Goal: Navigation & Orientation: Understand site structure

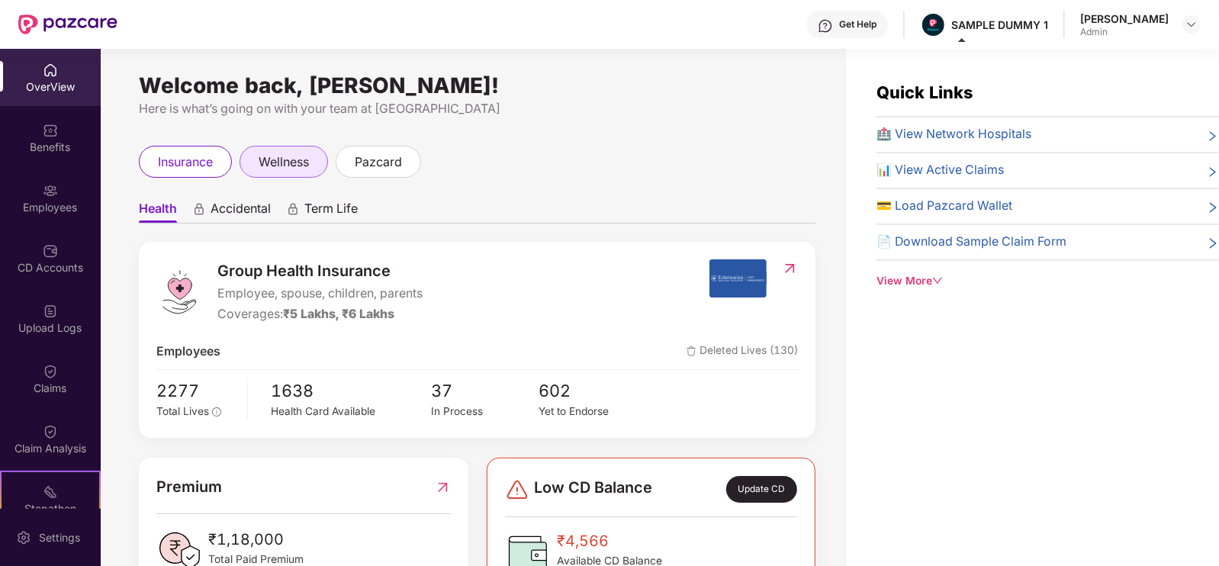
click at [295, 150] on div "wellness" at bounding box center [283, 162] width 88 height 32
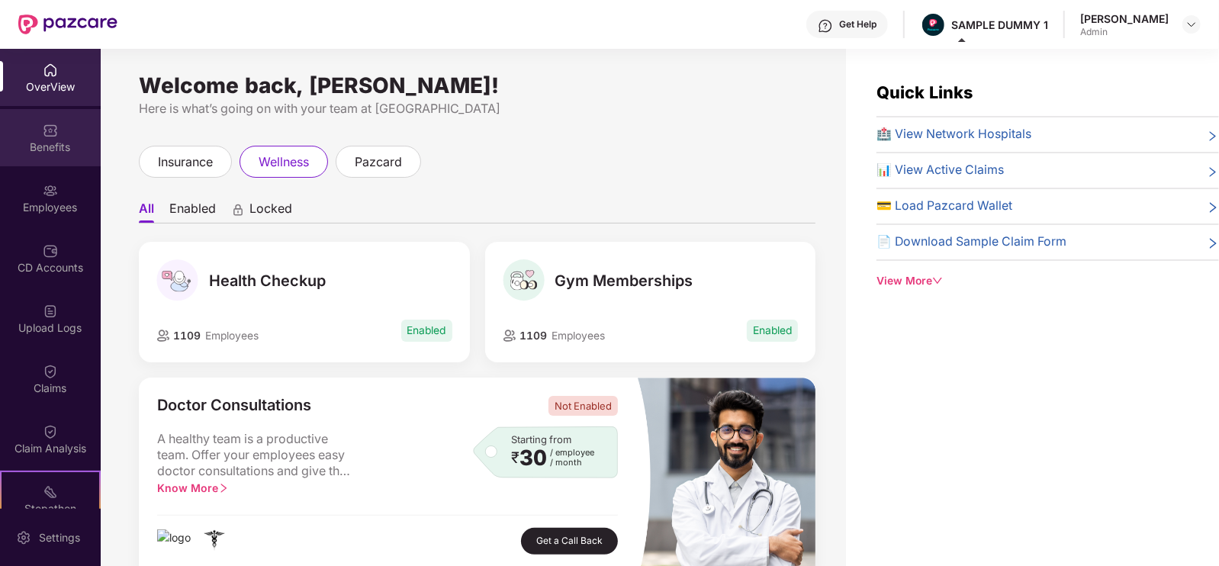
click at [79, 143] on div "Benefits" at bounding box center [50, 147] width 101 height 15
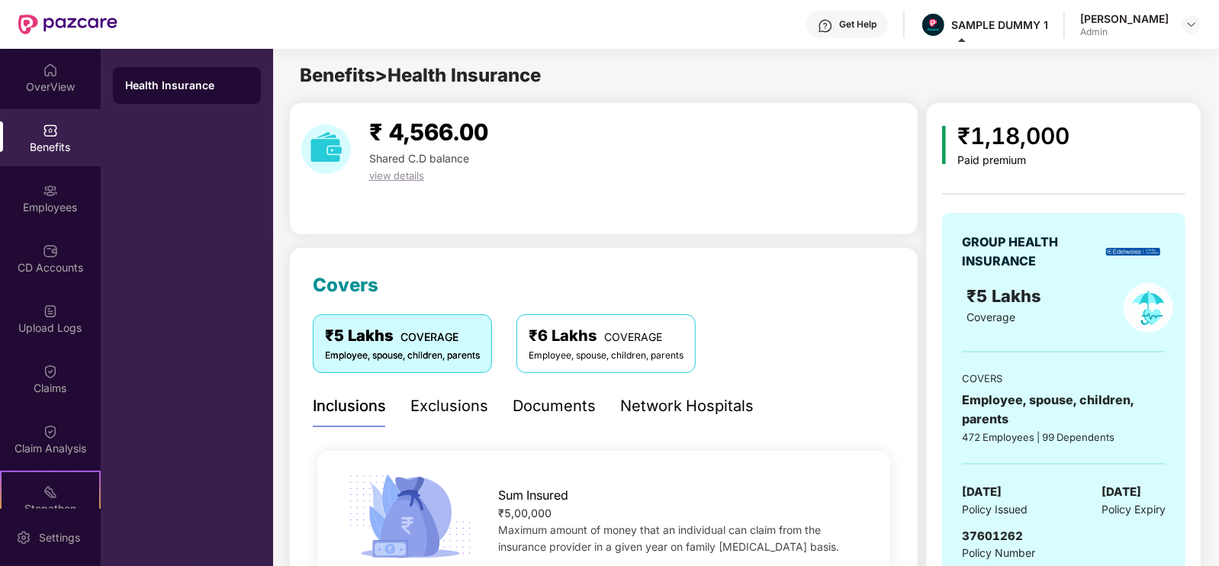
click at [440, 418] on div "Exclusions" at bounding box center [449, 406] width 78 height 42
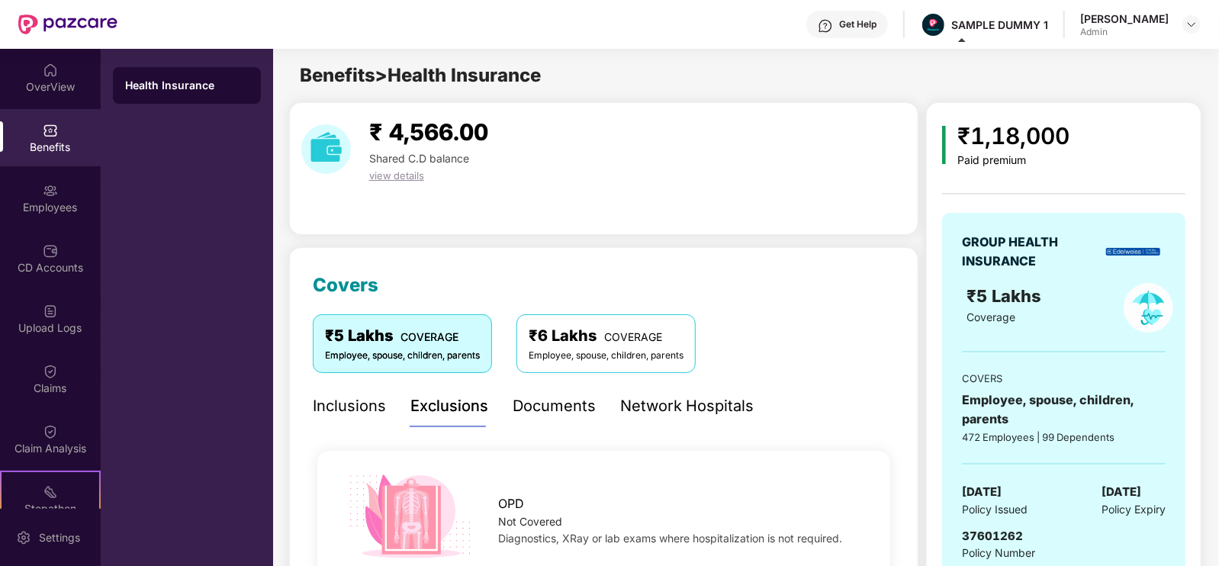
click at [542, 402] on div "Documents" at bounding box center [553, 406] width 83 height 24
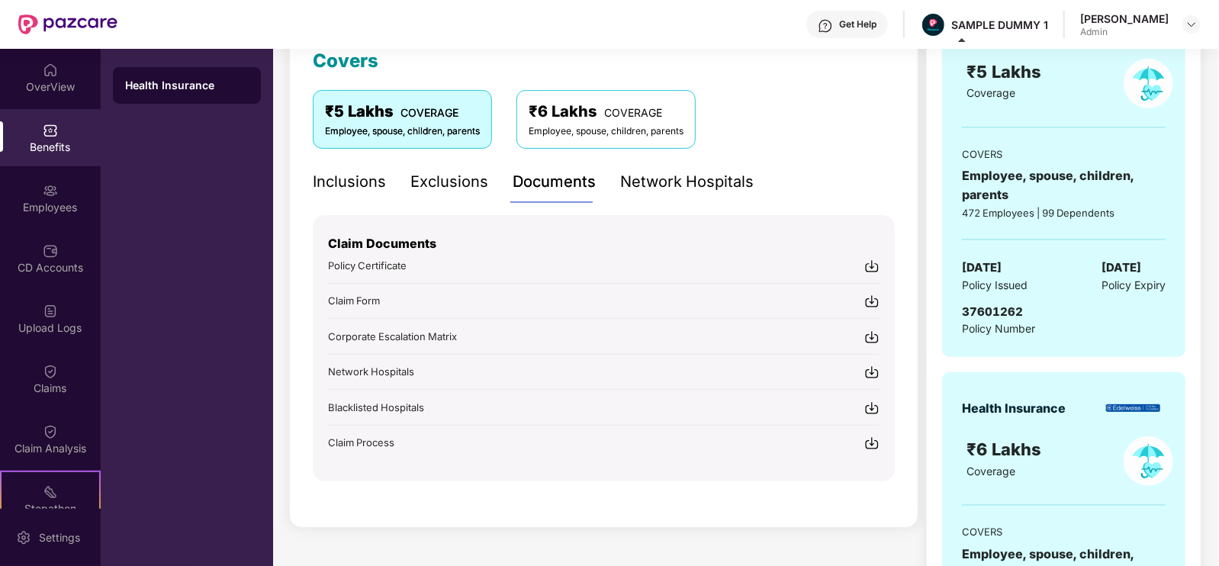
scroll to position [252, 0]
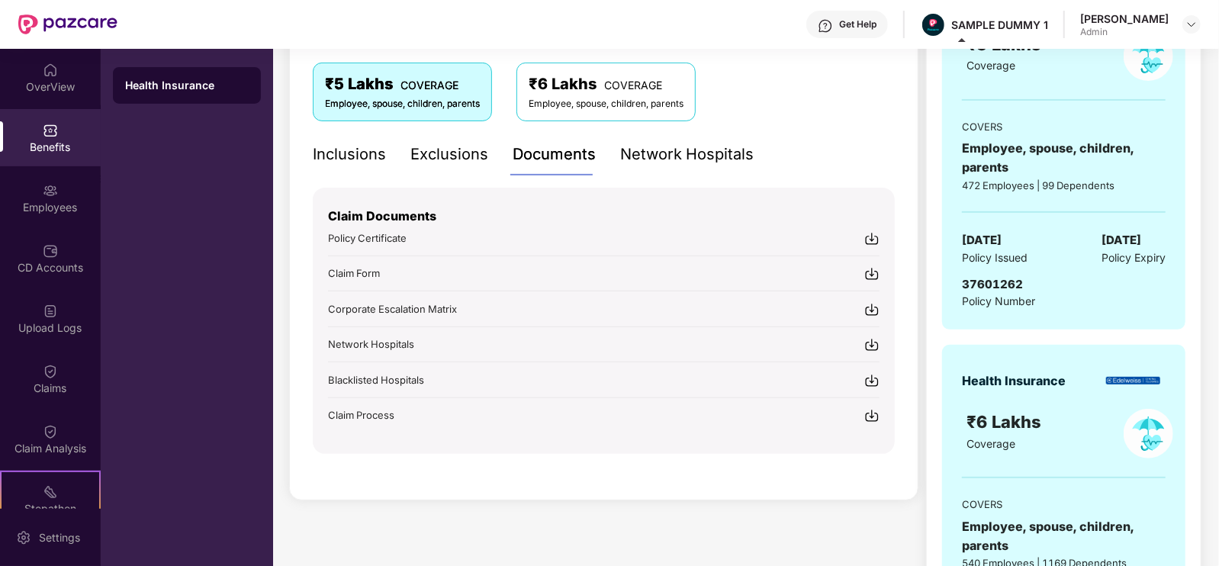
click at [648, 169] on div "Network Hospitals" at bounding box center [686, 154] width 133 height 42
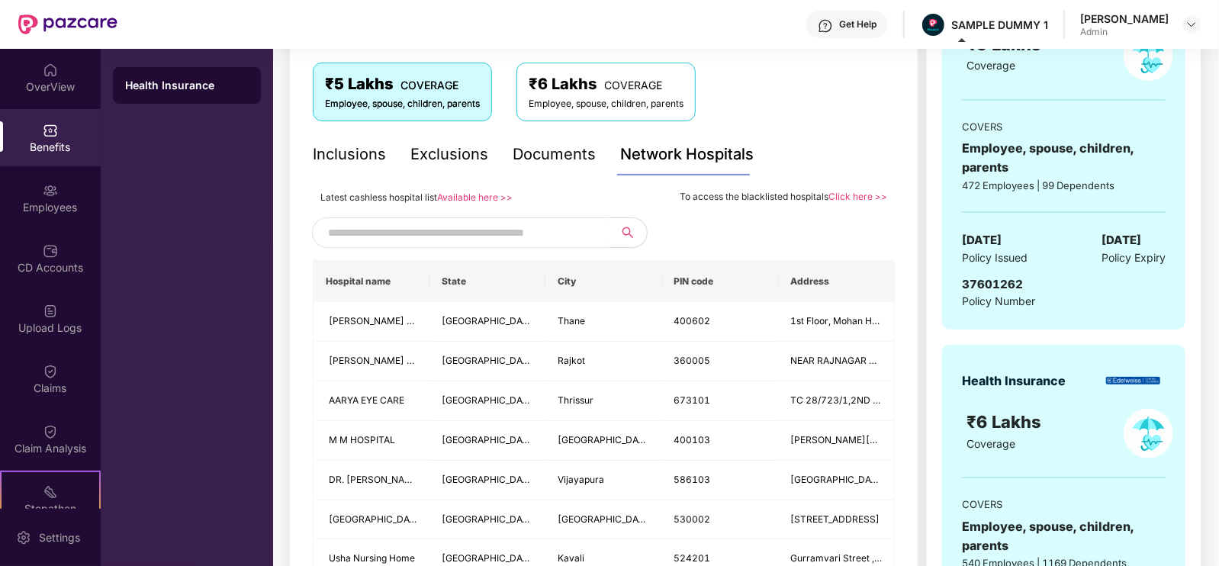
click at [536, 226] on input "text" at bounding box center [458, 232] width 261 height 23
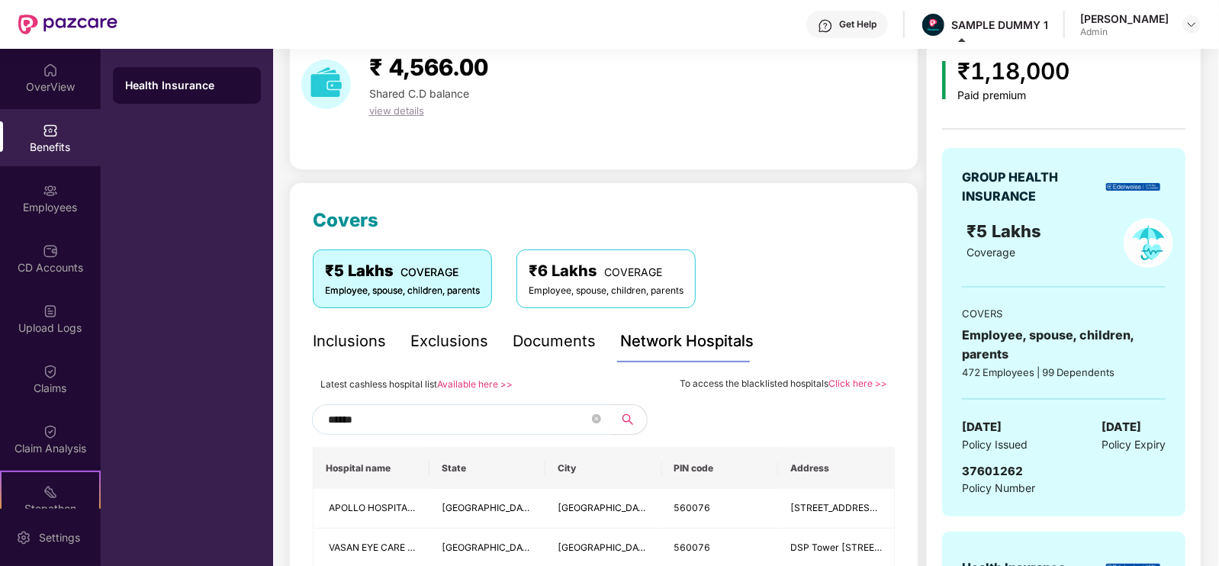
scroll to position [63, 0]
type input "******"
click at [592, 410] on span at bounding box center [596, 421] width 9 height 23
click at [595, 417] on icon "close-circle" at bounding box center [596, 420] width 9 height 9
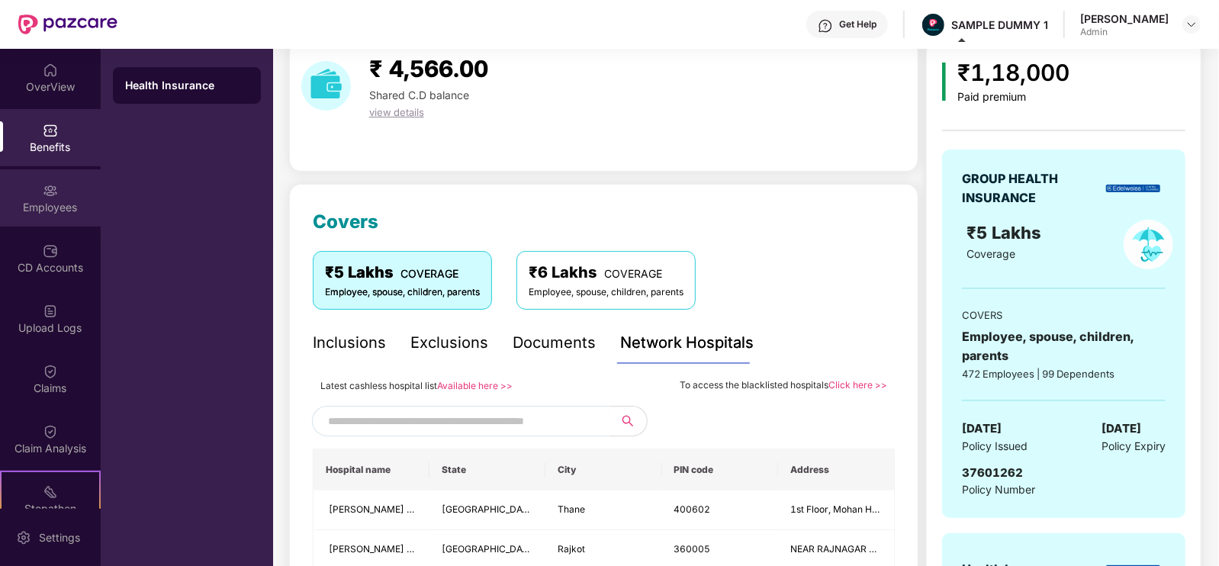
click at [88, 196] on div "Employees" at bounding box center [50, 197] width 101 height 57
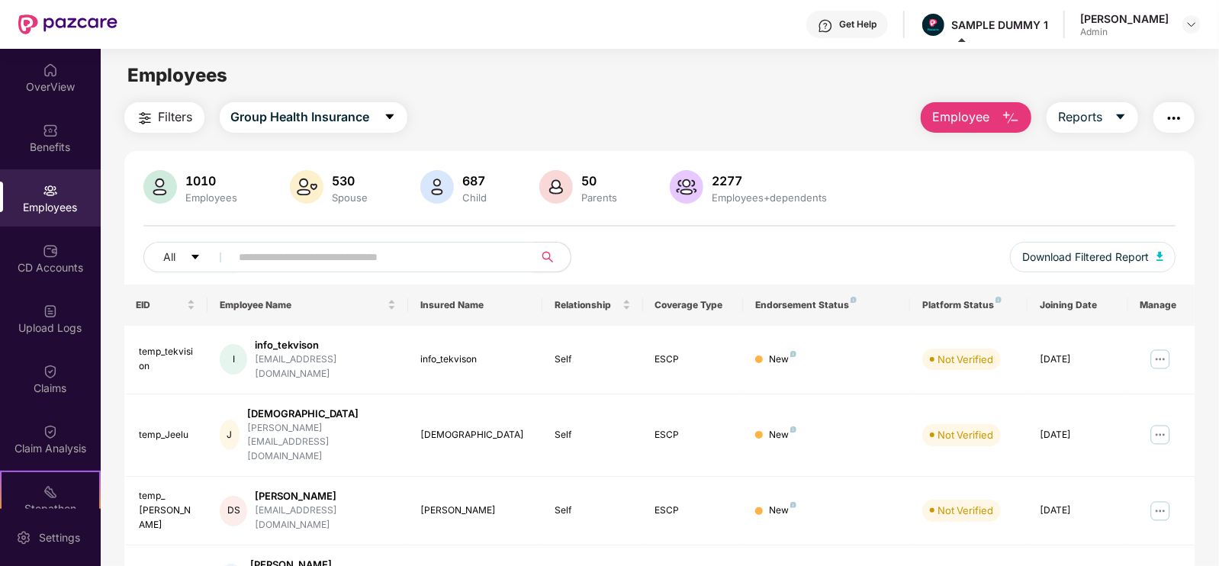
click at [951, 125] on span "Employee" at bounding box center [960, 117] width 57 height 19
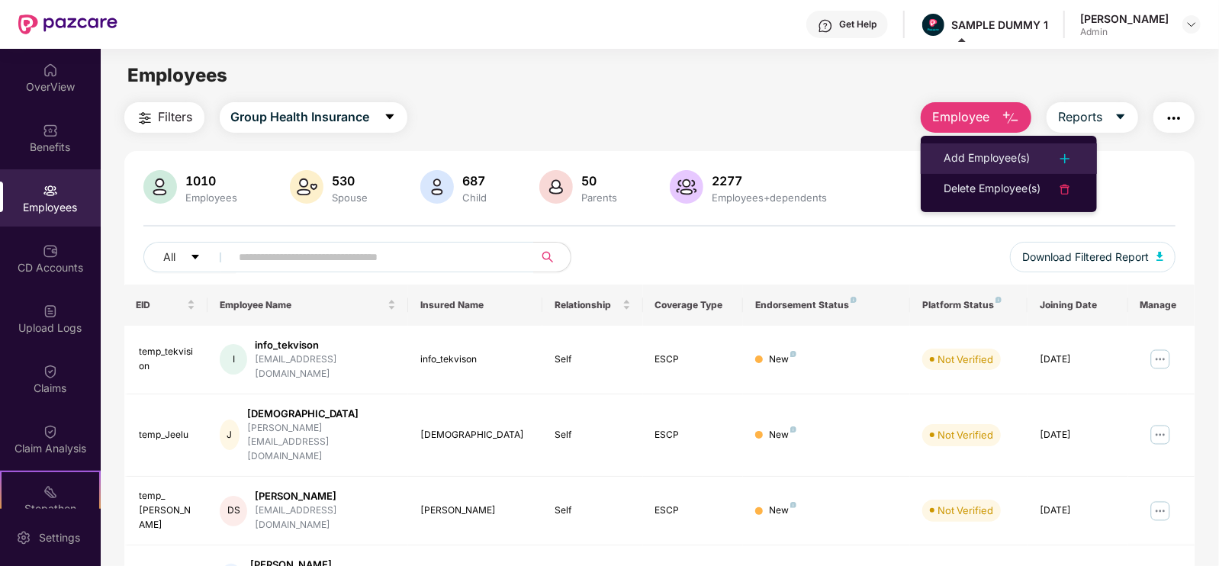
click at [955, 148] on li "Add Employee(s)" at bounding box center [1008, 158] width 176 height 31
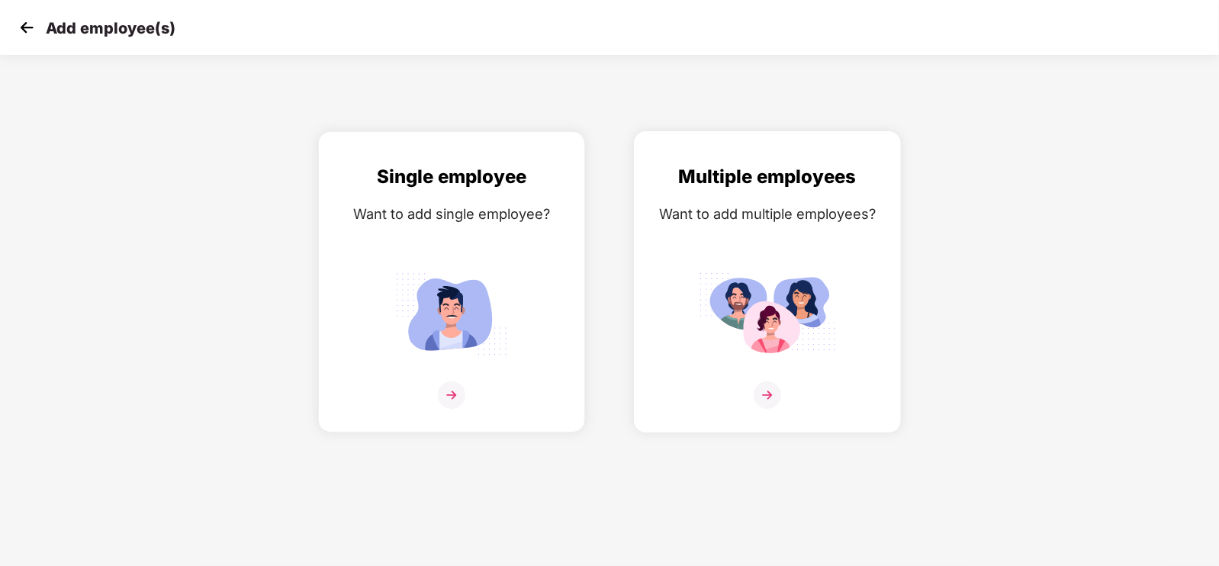
click at [697, 251] on div "Multiple employees Want to add multiple employees?" at bounding box center [767, 294] width 235 height 265
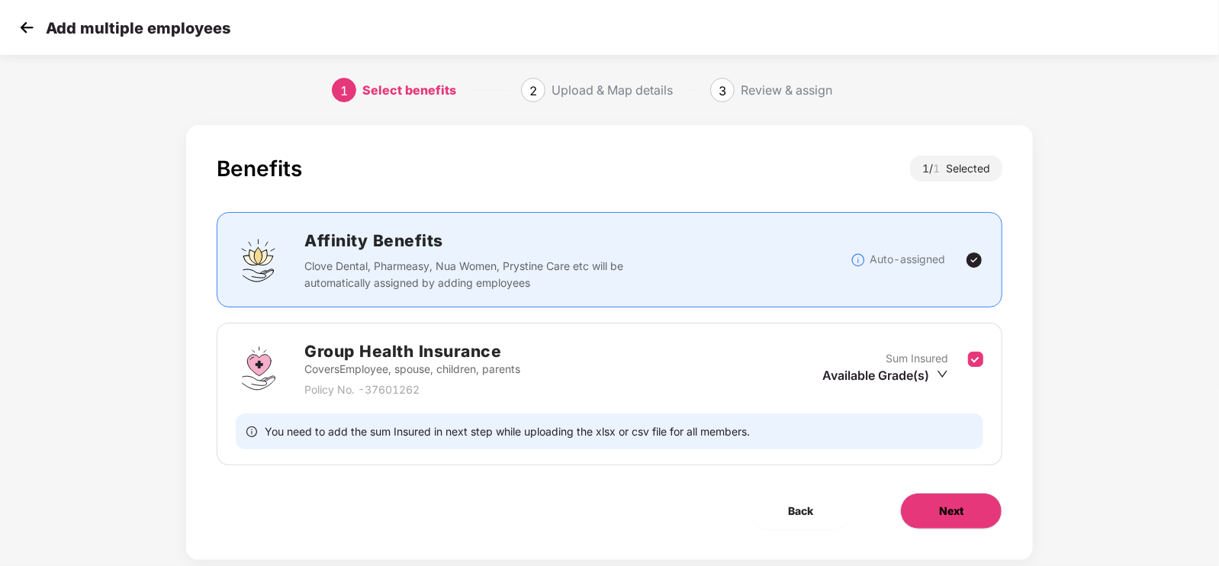
click at [936, 503] on button "Next" at bounding box center [951, 511] width 102 height 37
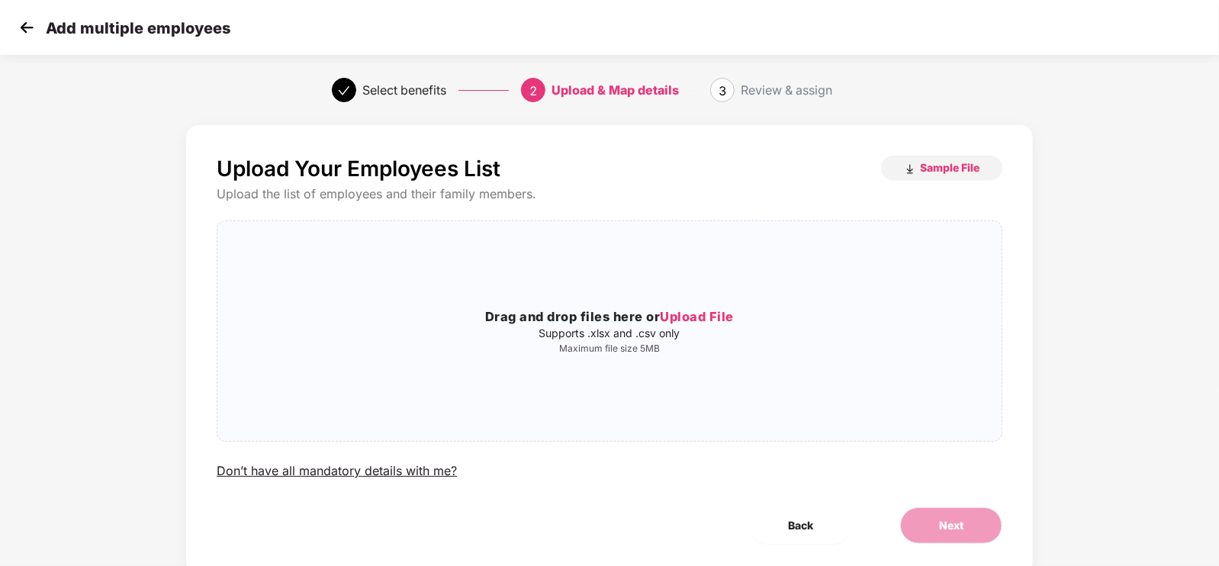
click at [30, 31] on img at bounding box center [26, 27] width 23 height 23
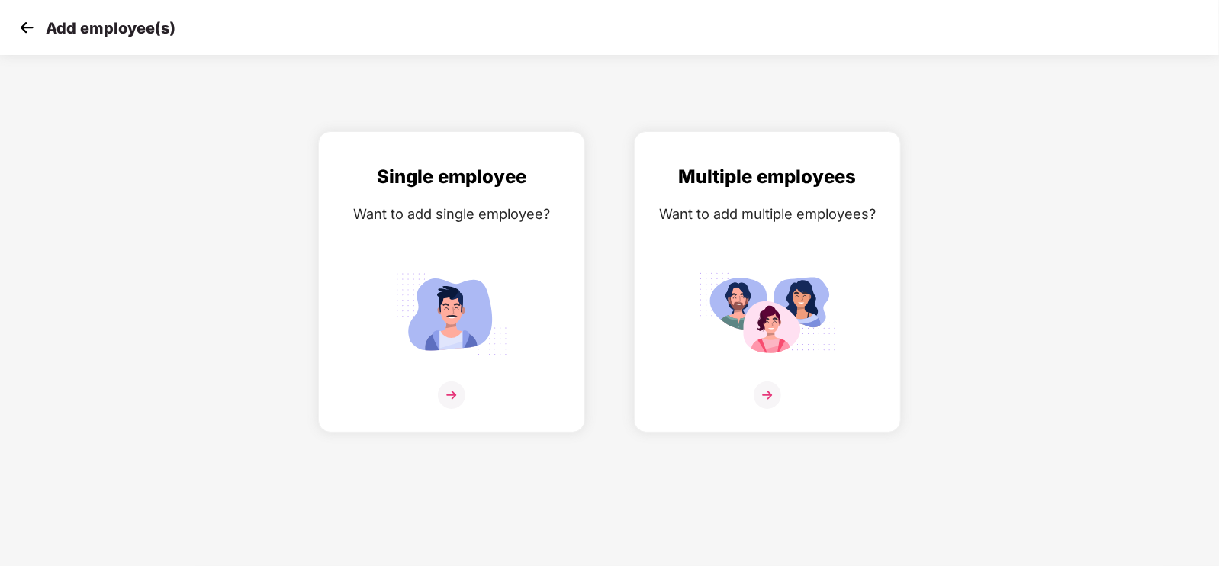
click at [30, 31] on img at bounding box center [26, 27] width 23 height 23
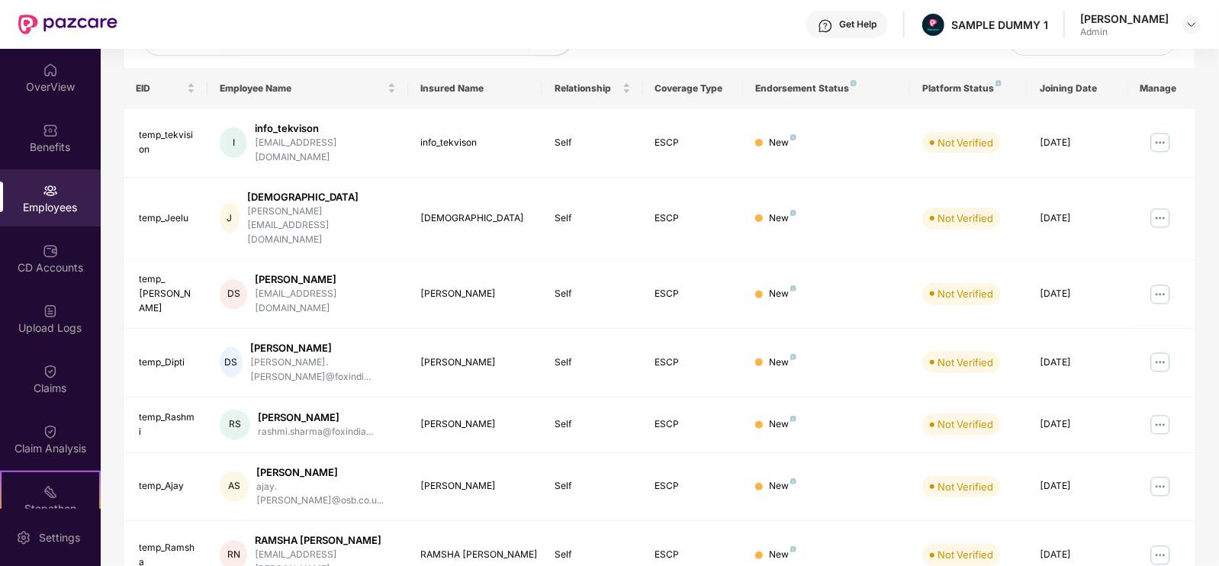
scroll to position [238, 0]
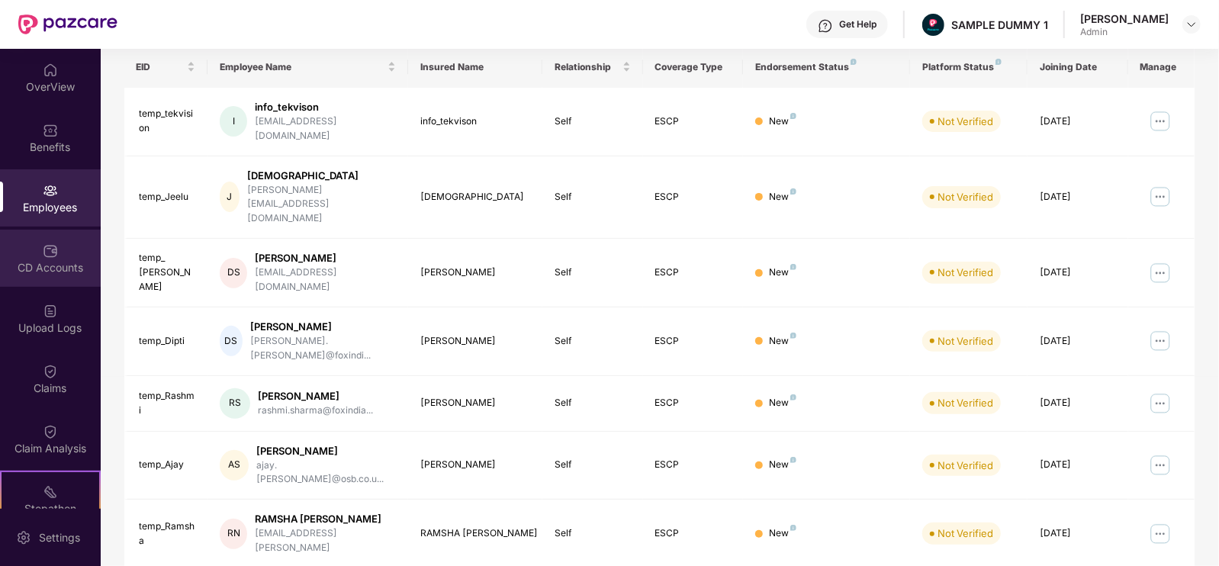
click at [55, 262] on div "CD Accounts" at bounding box center [50, 267] width 101 height 15
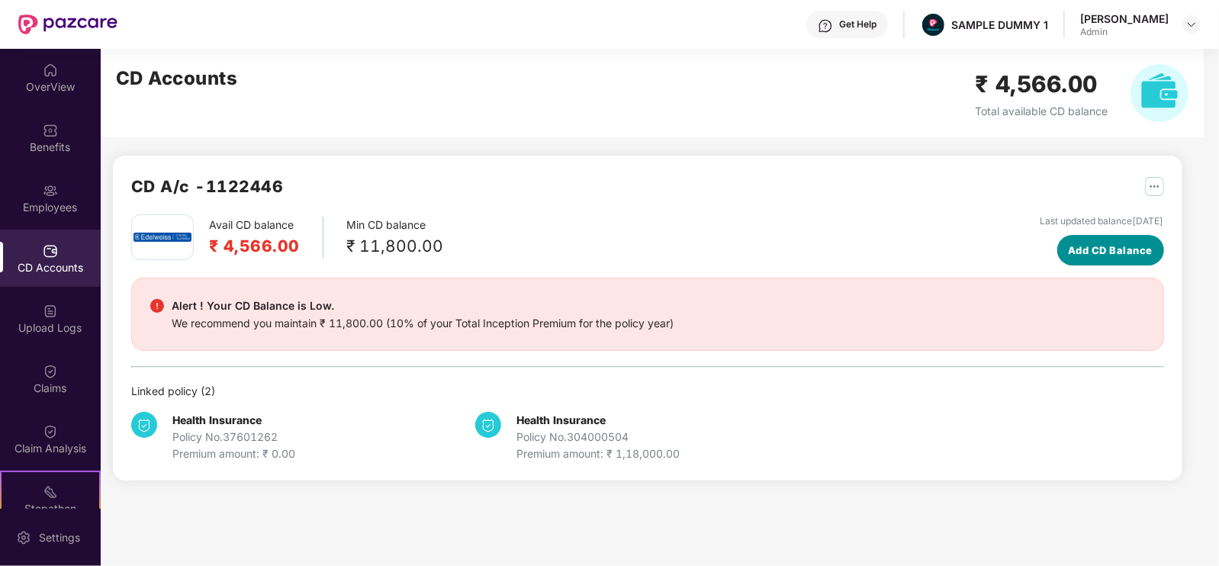
click at [1068, 253] on span "Add CD Balance" at bounding box center [1110, 249] width 85 height 15
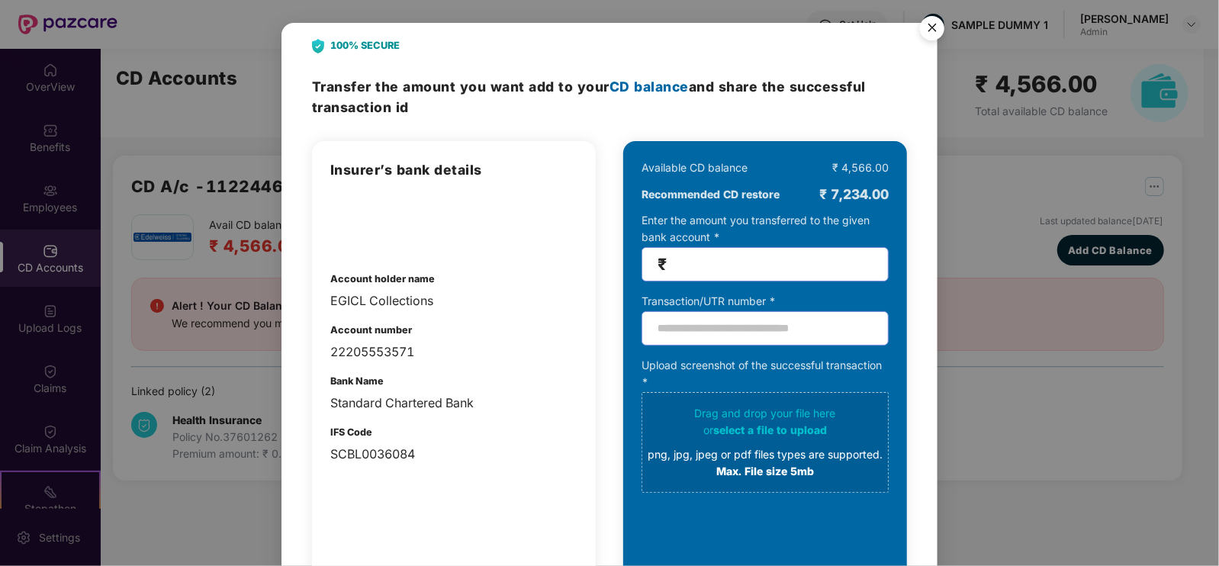
click at [930, 31] on img "Close" at bounding box center [932, 30] width 43 height 43
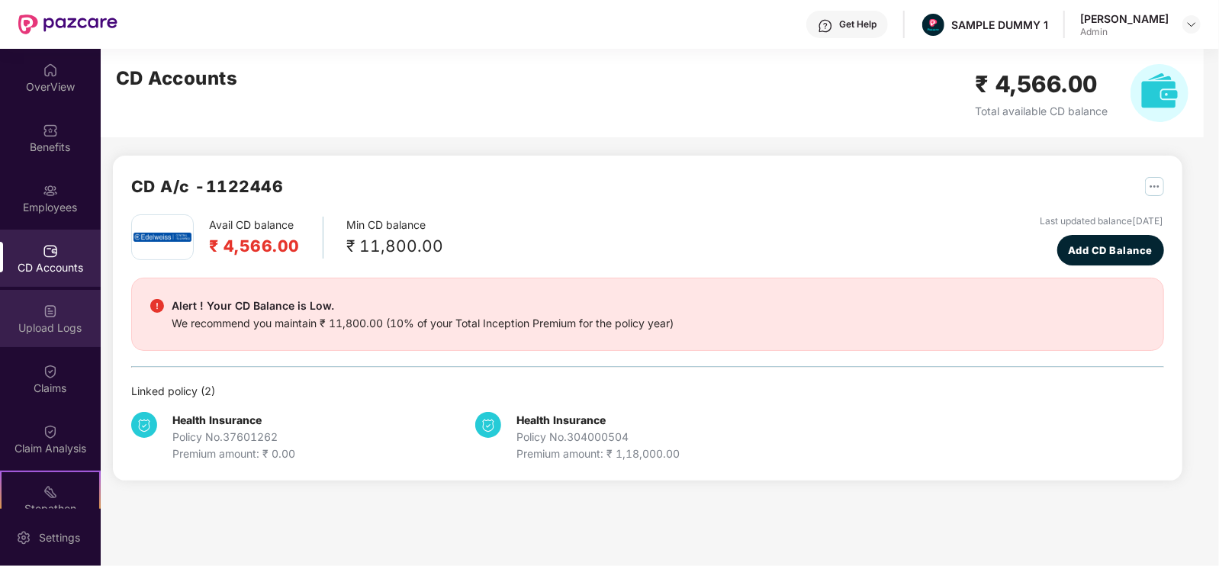
click at [71, 316] on div "Upload Logs" at bounding box center [50, 318] width 101 height 57
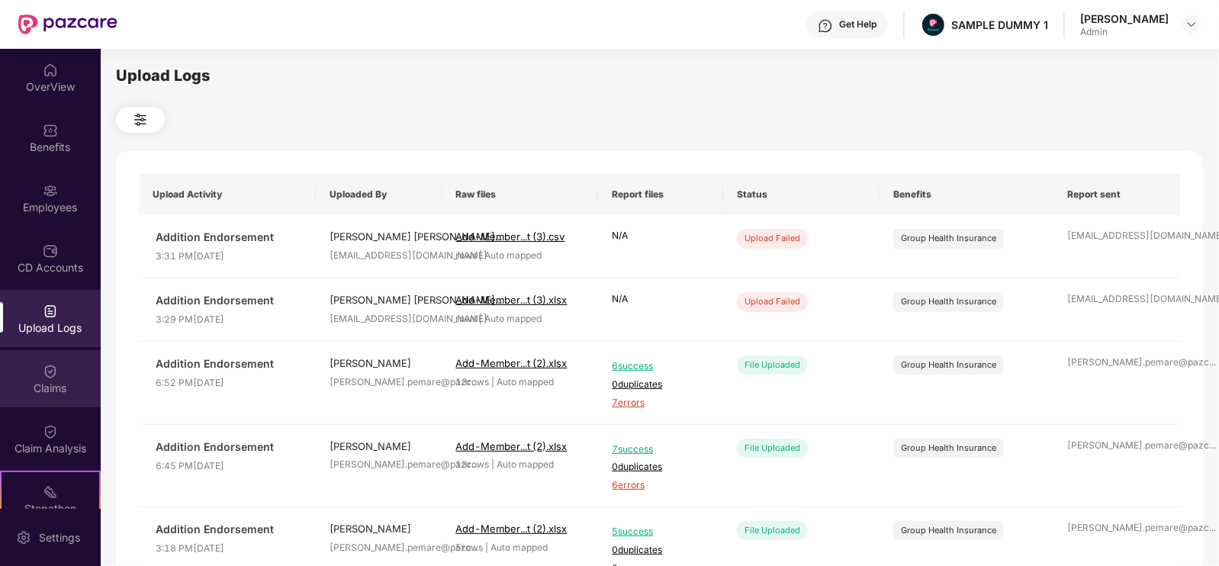
click at [44, 374] on img at bounding box center [50, 371] width 15 height 15
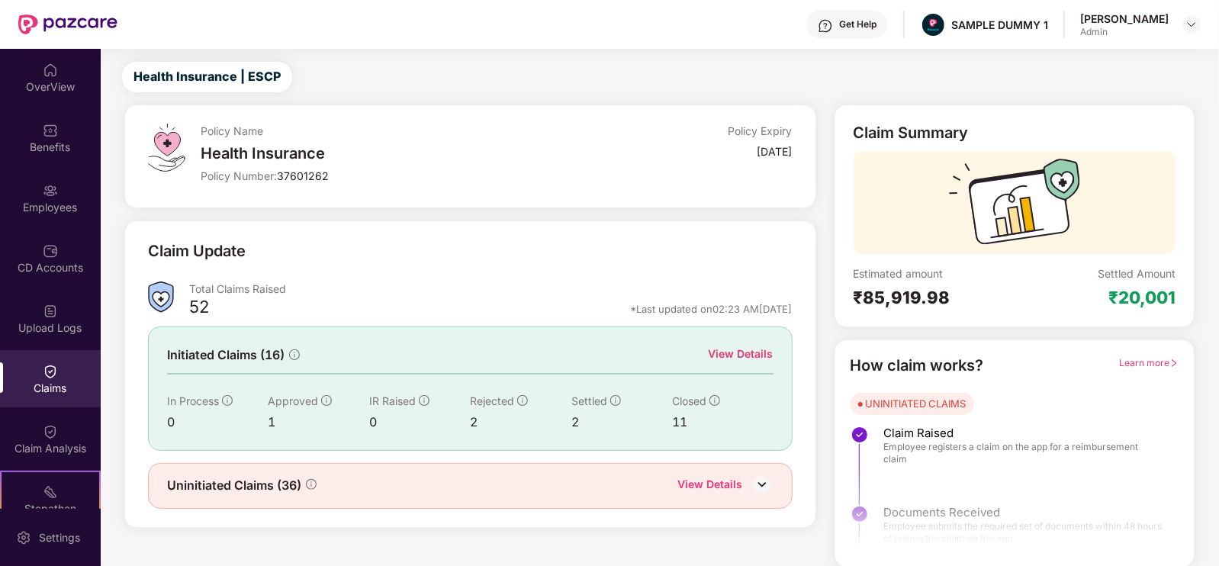
scroll to position [31, 0]
click at [718, 351] on div "View Details" at bounding box center [740, 353] width 65 height 17
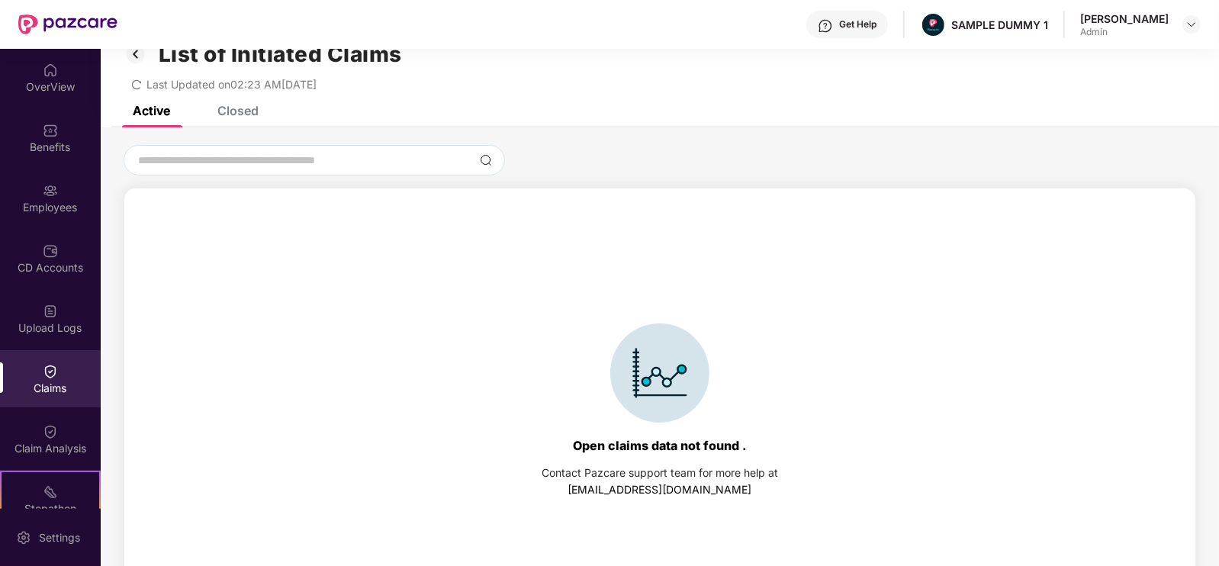
click at [251, 113] on div "Closed" at bounding box center [237, 110] width 41 height 15
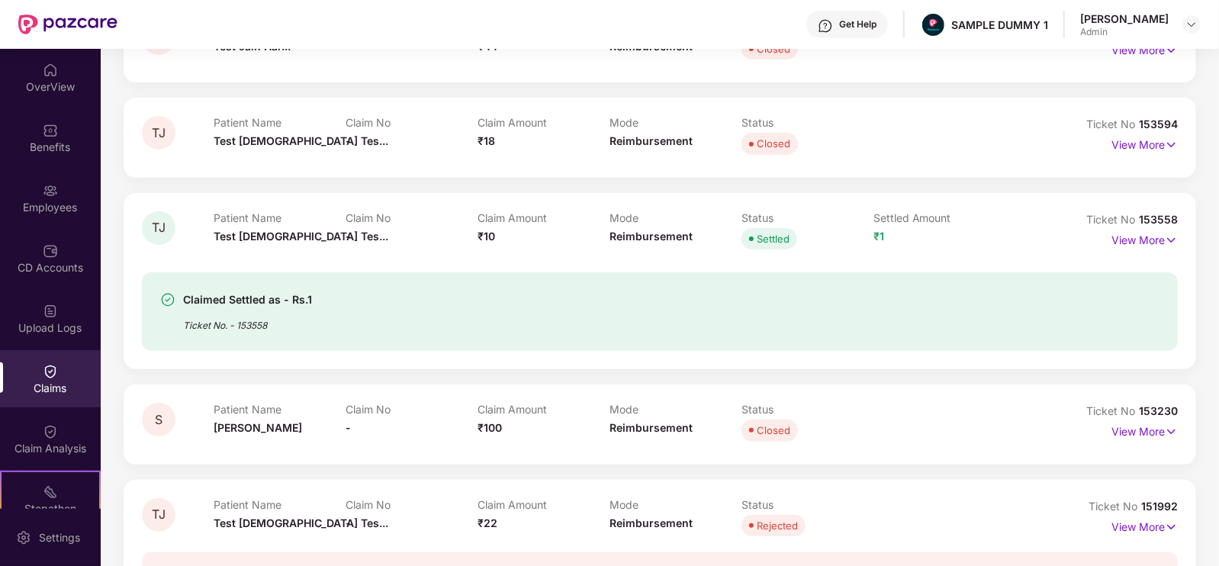
scroll to position [214, 0]
click at [1129, 237] on p "View More" at bounding box center [1144, 240] width 66 height 21
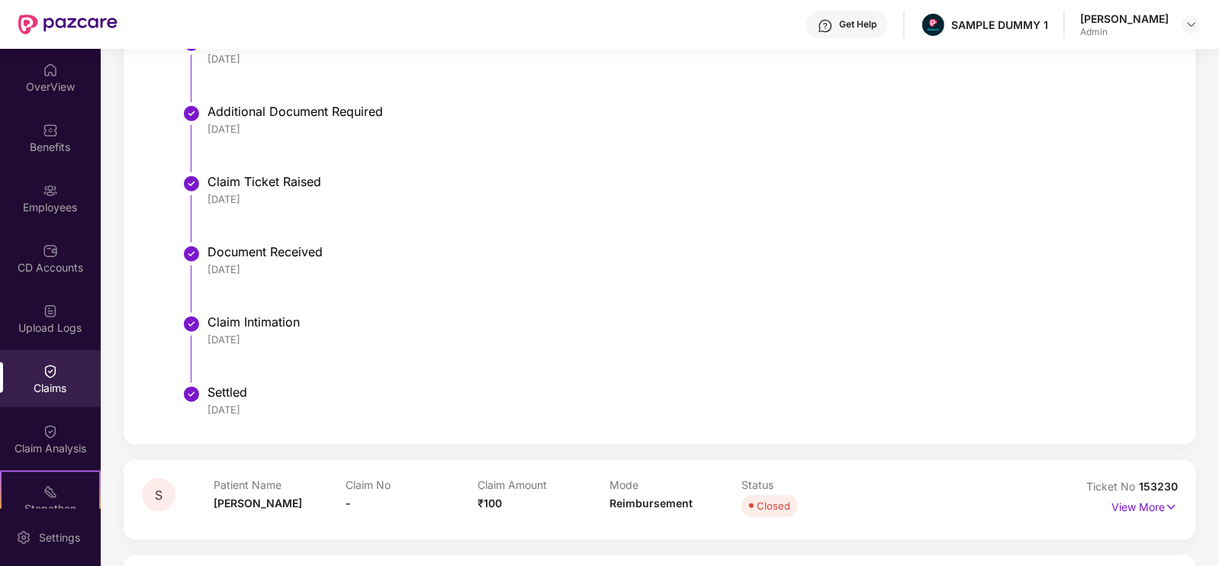
scroll to position [869, 0]
click at [67, 437] on div "Claim Analysis" at bounding box center [50, 438] width 101 height 57
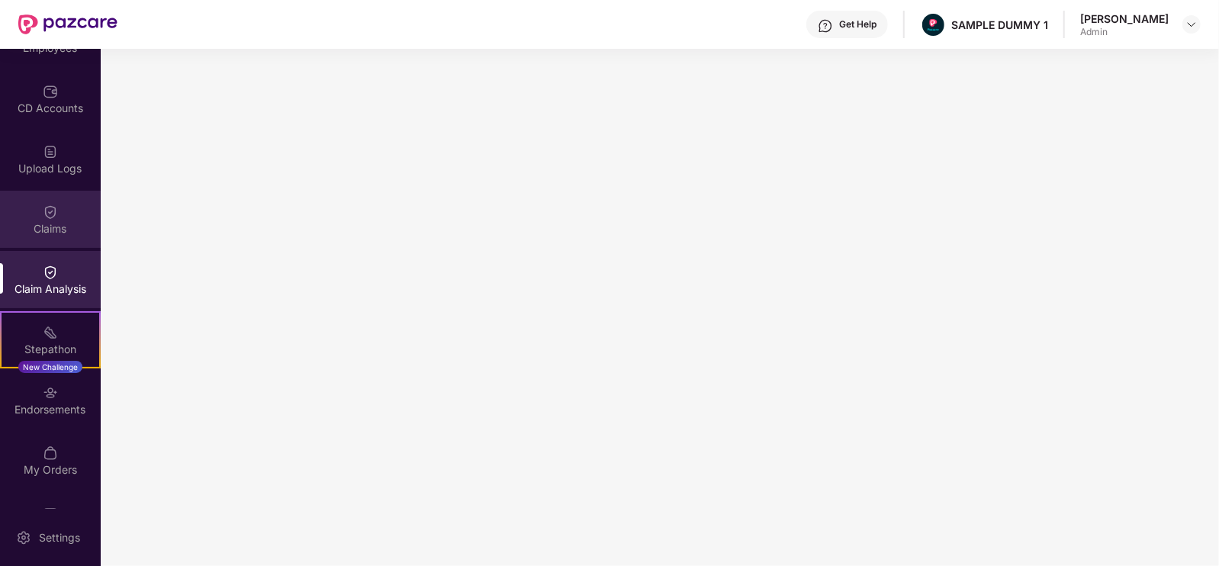
scroll to position [203, 0]
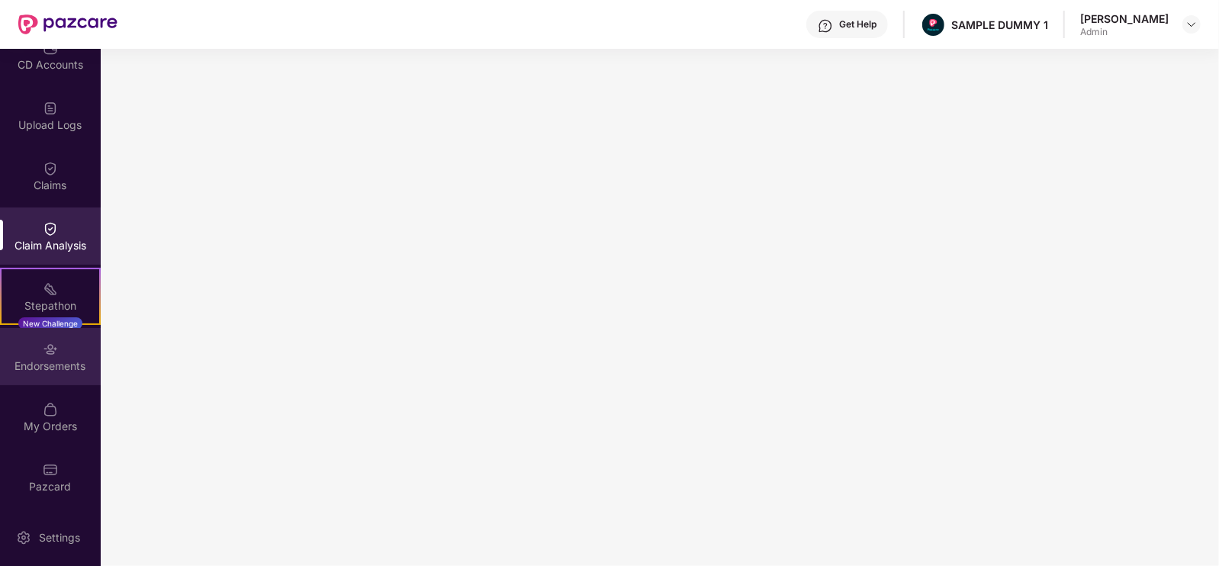
click at [42, 377] on div "Endorsements" at bounding box center [50, 356] width 101 height 57
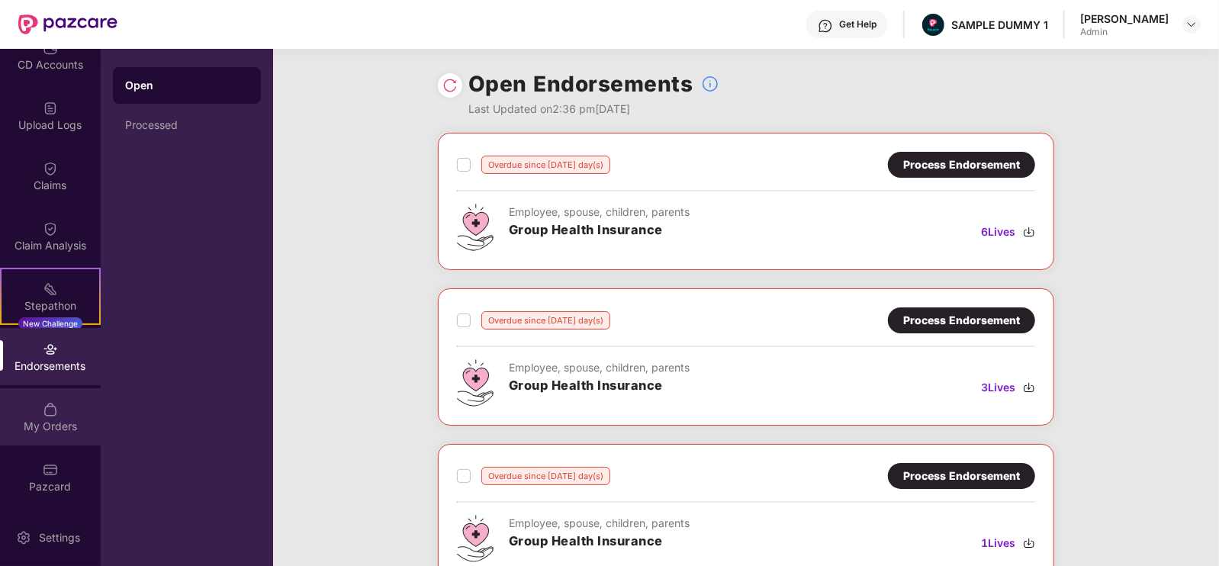
click at [66, 426] on div "My Orders" at bounding box center [50, 426] width 101 height 15
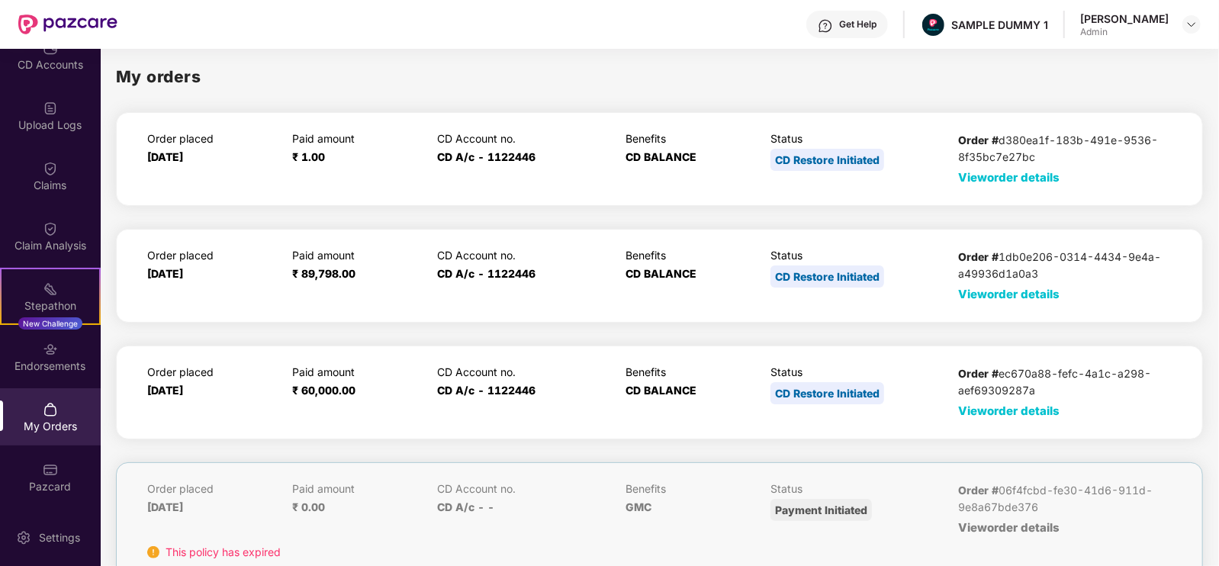
scroll to position [134, 0]
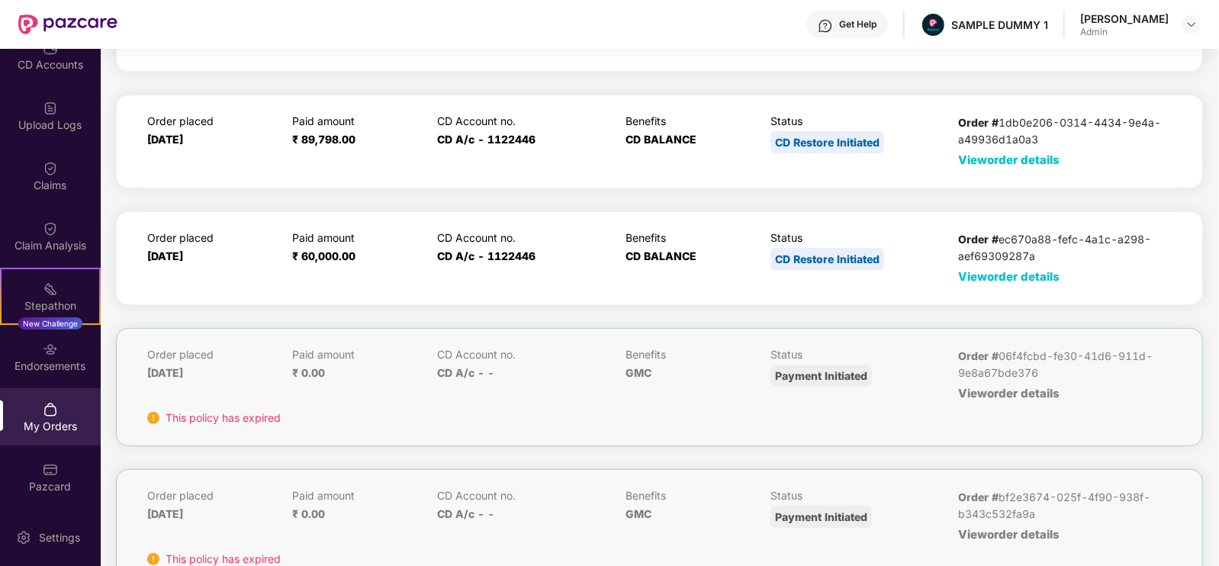
click at [1006, 278] on span "View order details" at bounding box center [1008, 276] width 101 height 14
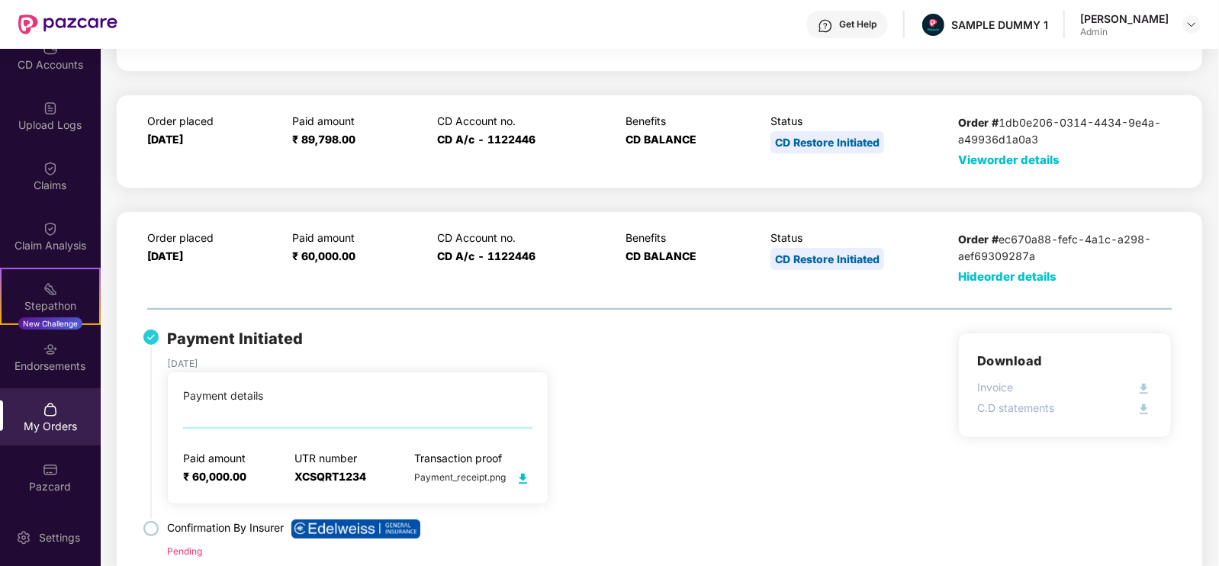
scroll to position [272, 0]
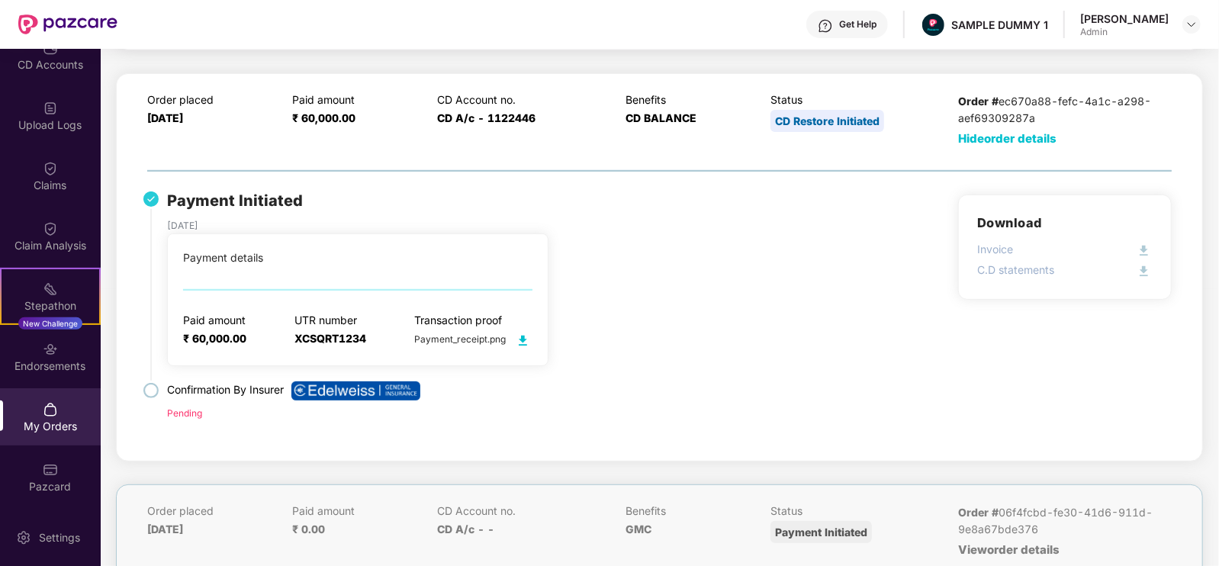
click at [519, 333] on img at bounding box center [522, 340] width 19 height 19
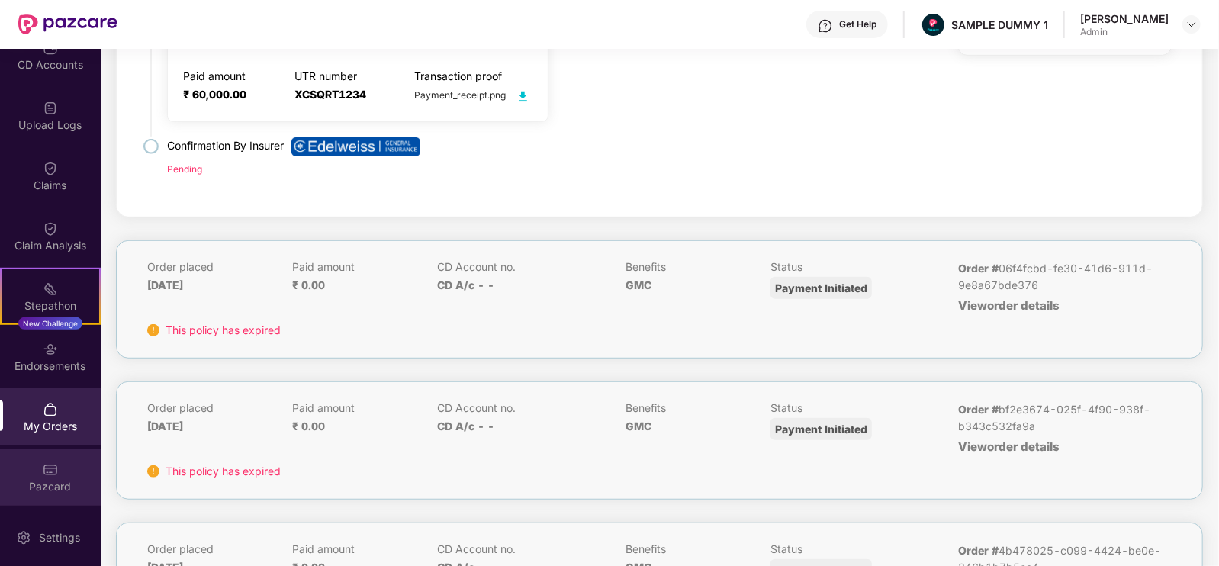
scroll to position [519, 0]
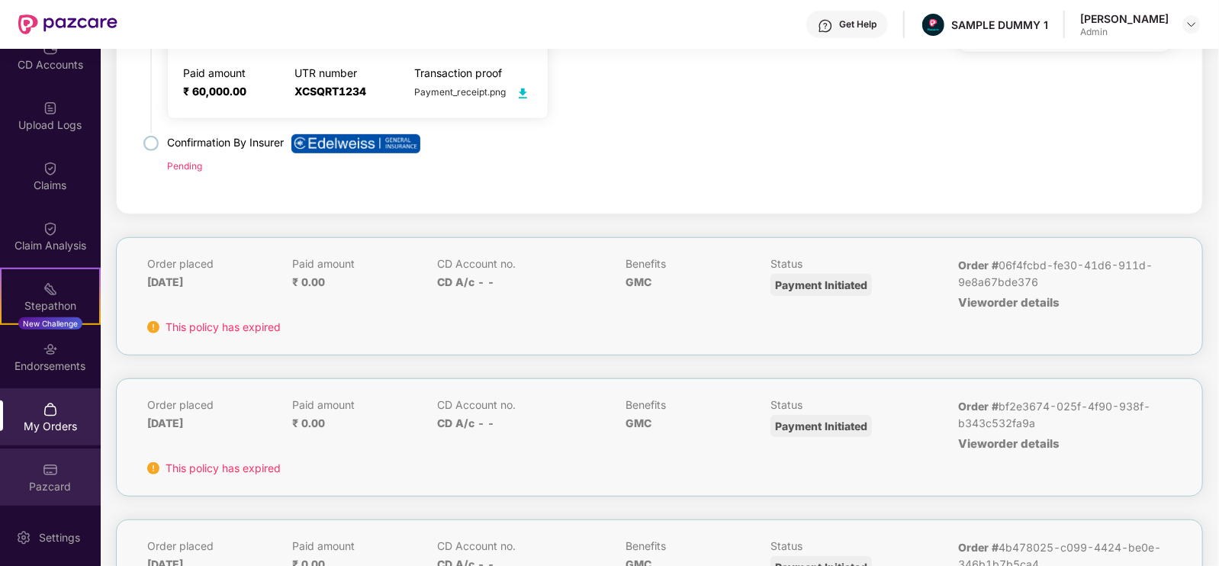
click at [31, 493] on div "Pazcard" at bounding box center [50, 476] width 101 height 57
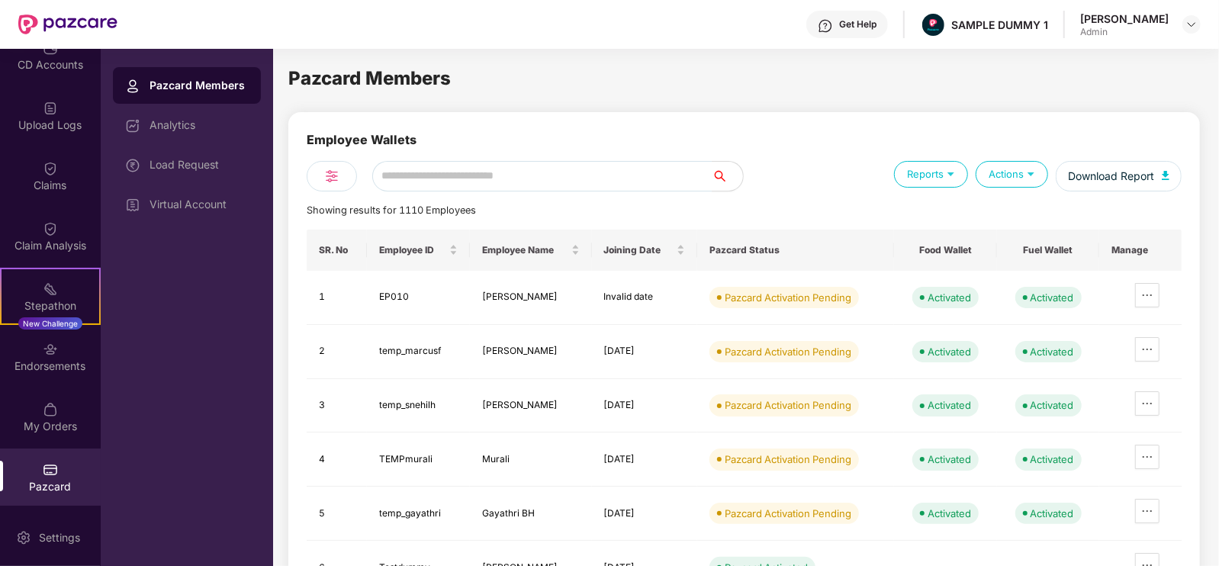
scroll to position [207, 0]
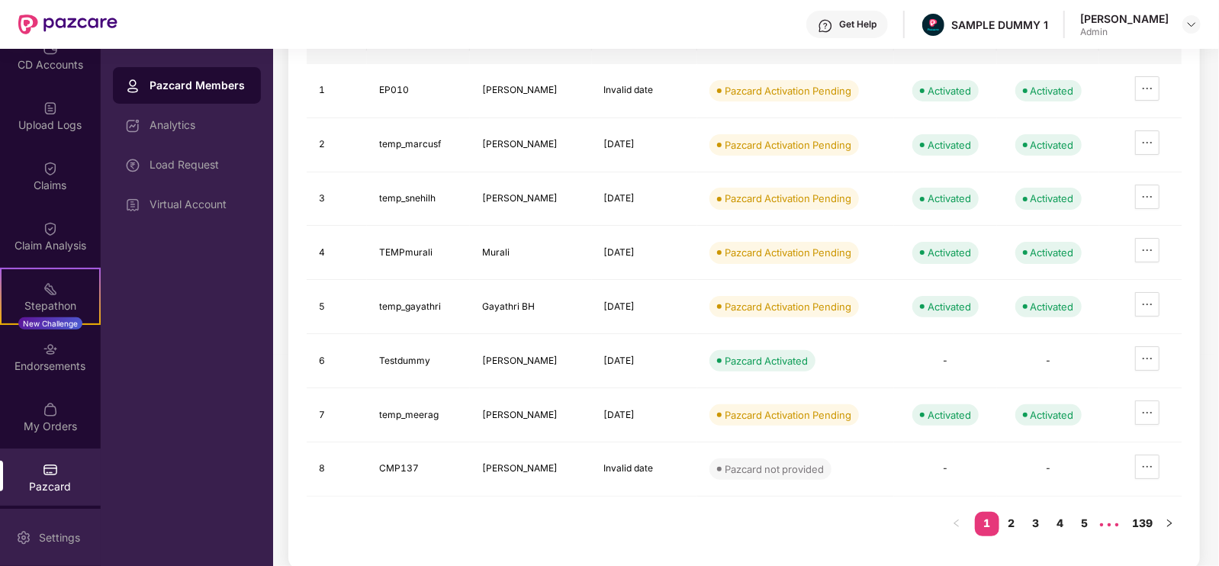
click at [50, 539] on div "Settings" at bounding box center [59, 537] width 50 height 15
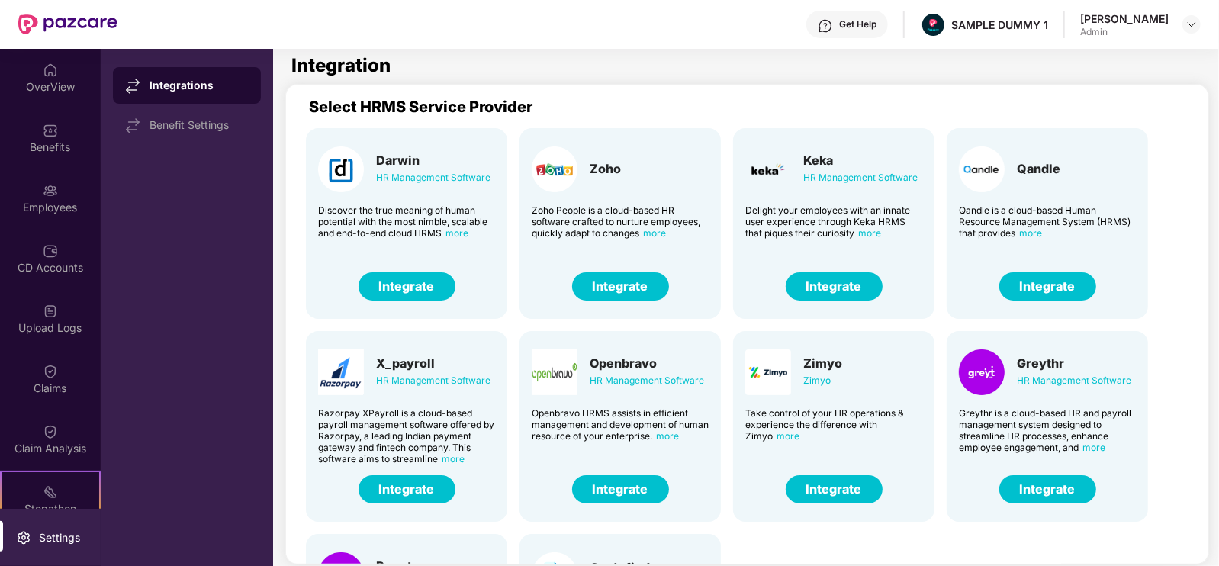
click at [866, 27] on div "Get Help" at bounding box center [847, 24] width 82 height 27
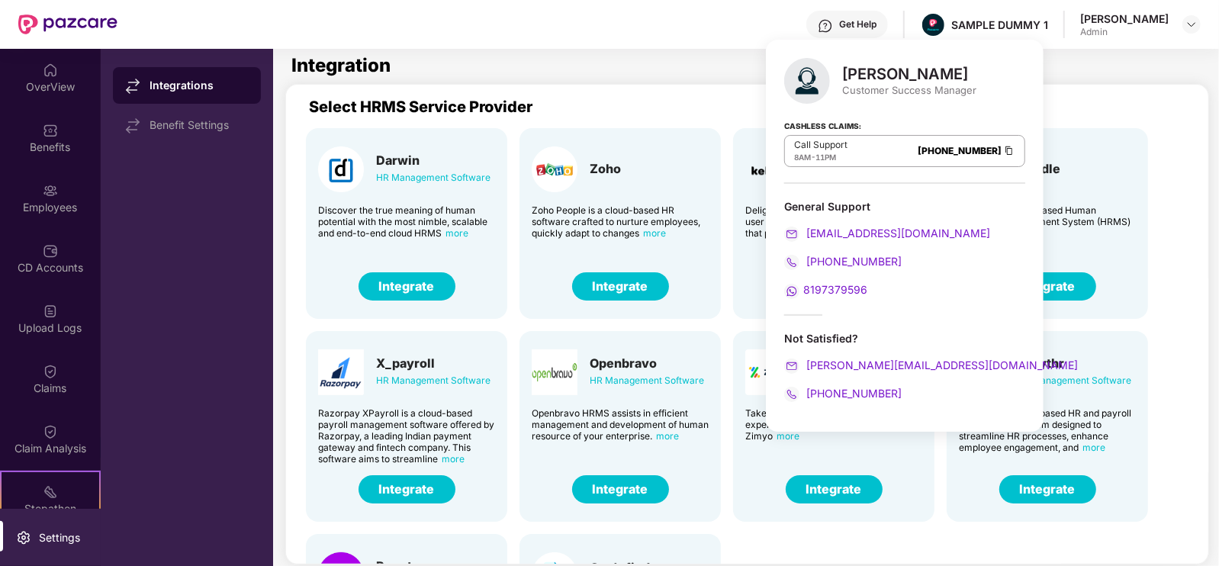
click at [888, 31] on div "Get Help" at bounding box center [847, 24] width 82 height 27
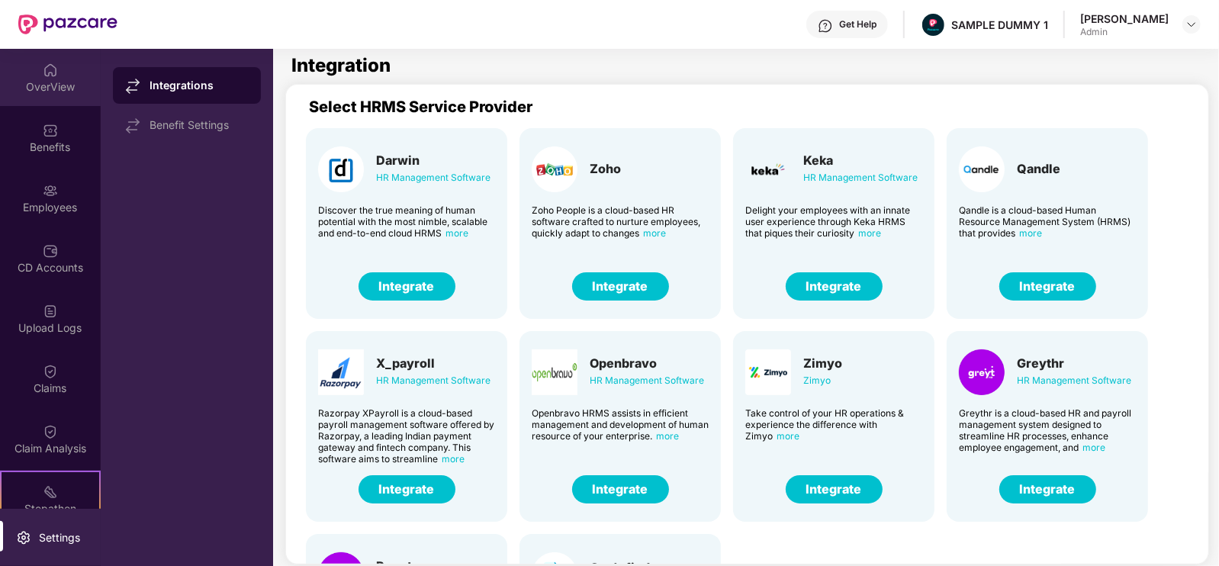
click at [75, 76] on div "OverView" at bounding box center [50, 77] width 101 height 57
